Goal: Task Accomplishment & Management: Manage account settings

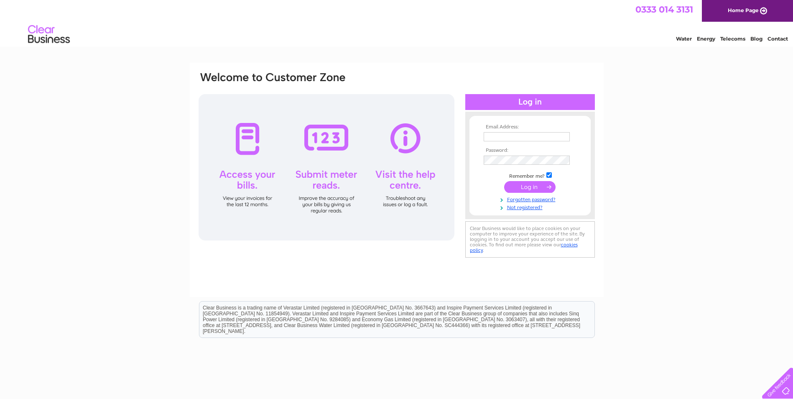
drag, startPoint x: 500, startPoint y: 131, endPoint x: 499, endPoint y: 136, distance: 5.1
click at [499, 135] on td at bounding box center [529, 136] width 97 height 13
click at [499, 136] on input "text" at bounding box center [526, 136] width 86 height 9
type input "Conor.stone@mcguirksgolf.com"
click at [522, 189] on input "submit" at bounding box center [529, 188] width 51 height 12
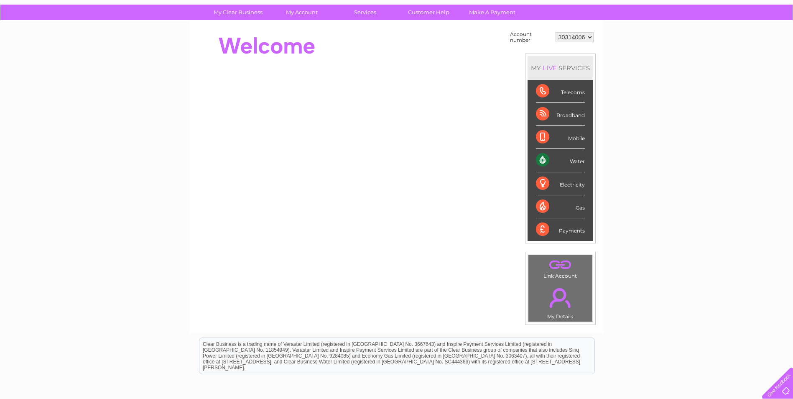
scroll to position [42, 0]
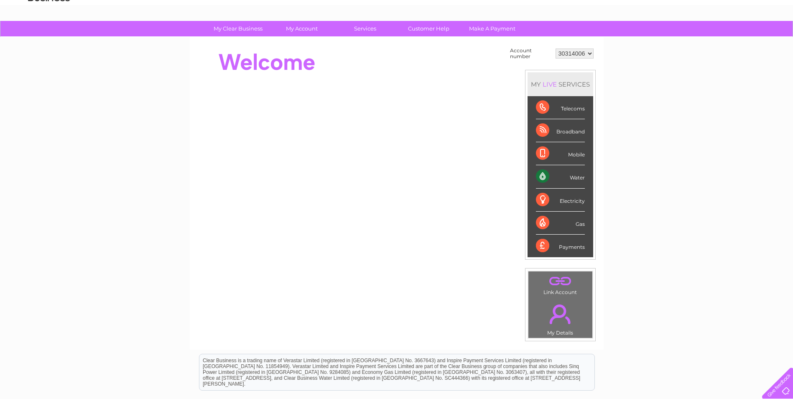
click at [557, 321] on link "." at bounding box center [560, 313] width 60 height 29
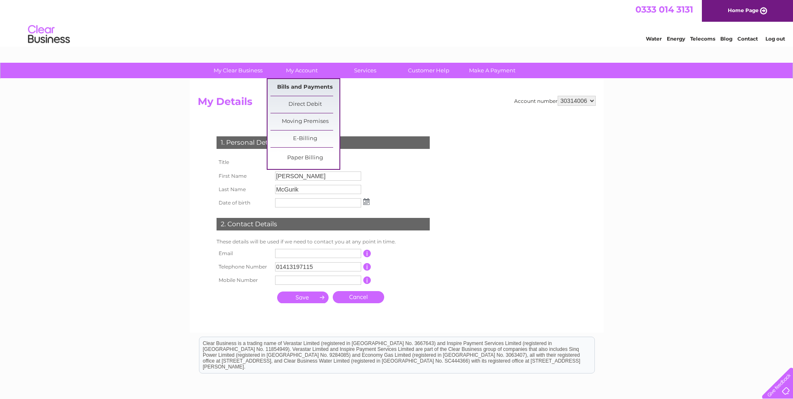
click at [313, 85] on link "Bills and Payments" at bounding box center [304, 87] width 69 height 17
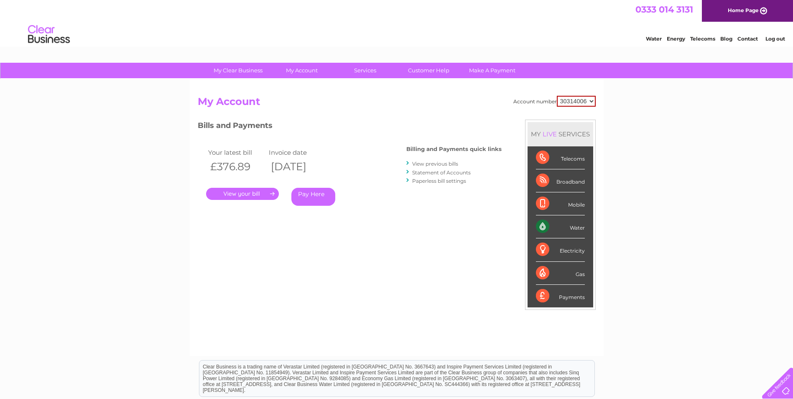
click at [252, 195] on link "." at bounding box center [242, 194] width 73 height 12
